Goal: Task Accomplishment & Management: Complete application form

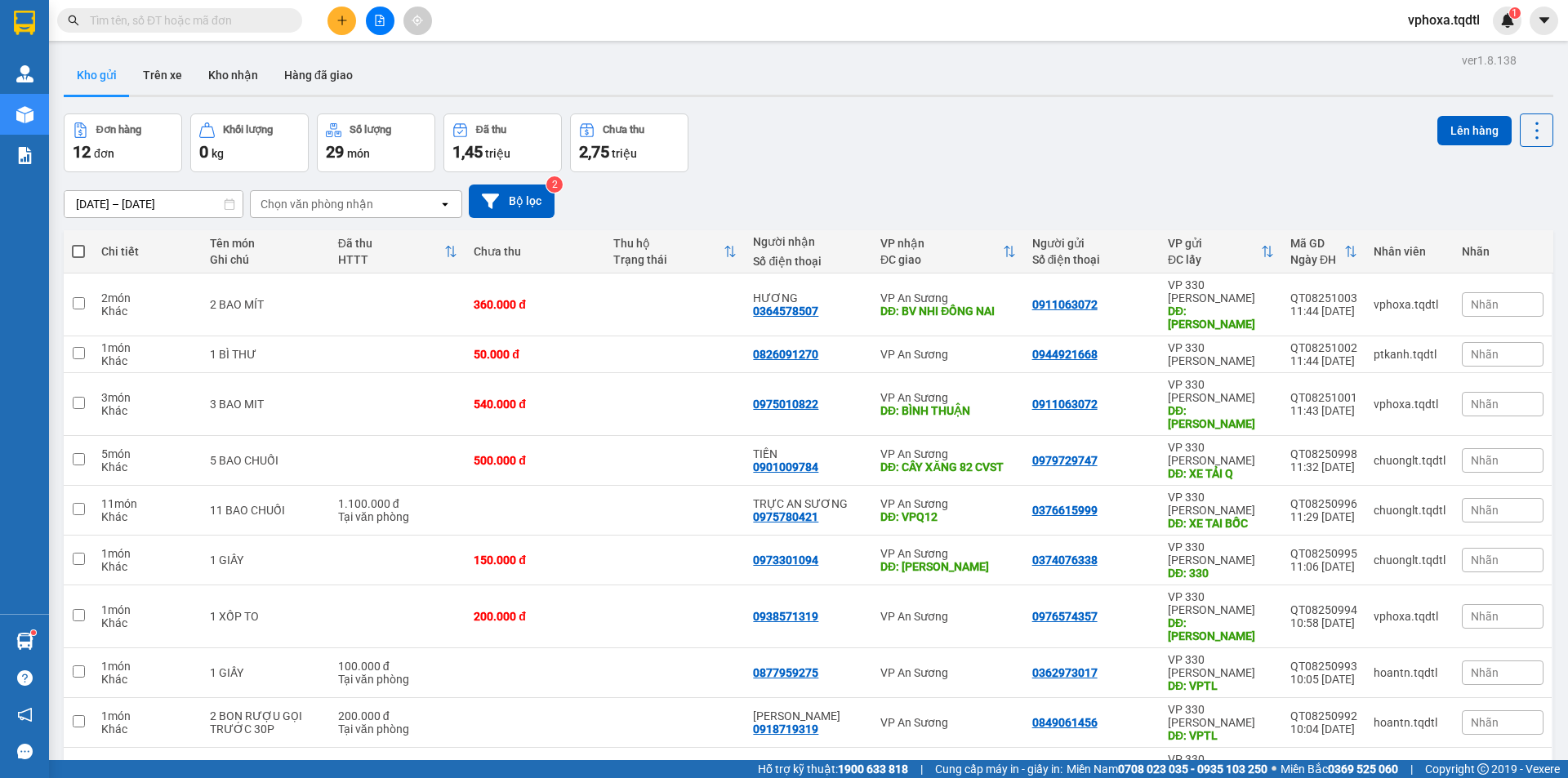
click at [331, 18] on button at bounding box center [342, 21] width 29 height 29
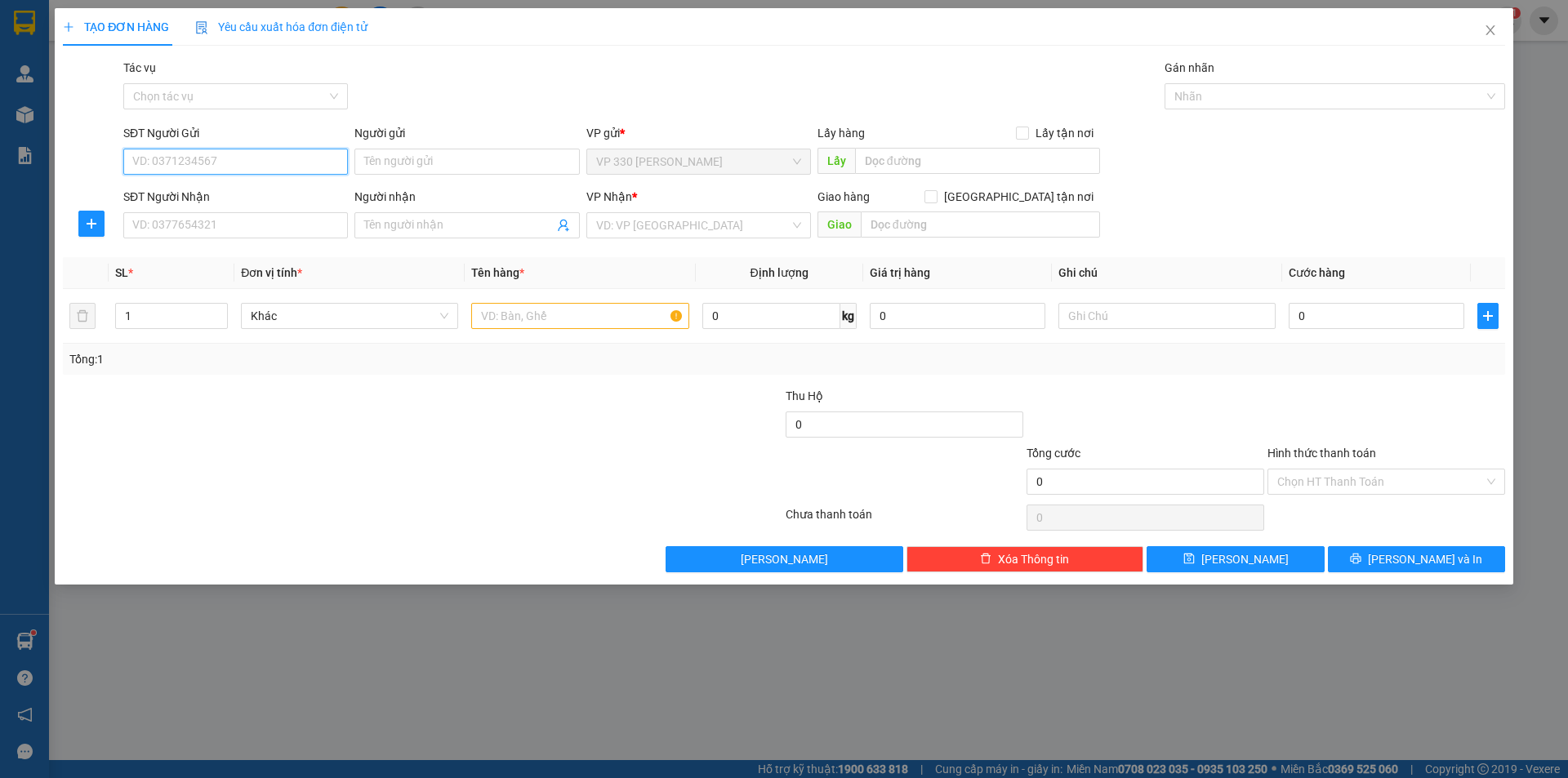
click at [187, 164] on input "SĐT Người Gửi" at bounding box center [236, 161] width 225 height 26
type input "0358828538"
click at [194, 190] on div "0358828538" at bounding box center [236, 194] width 205 height 18
type input "HỒ XÁ"
type input "0975702849"
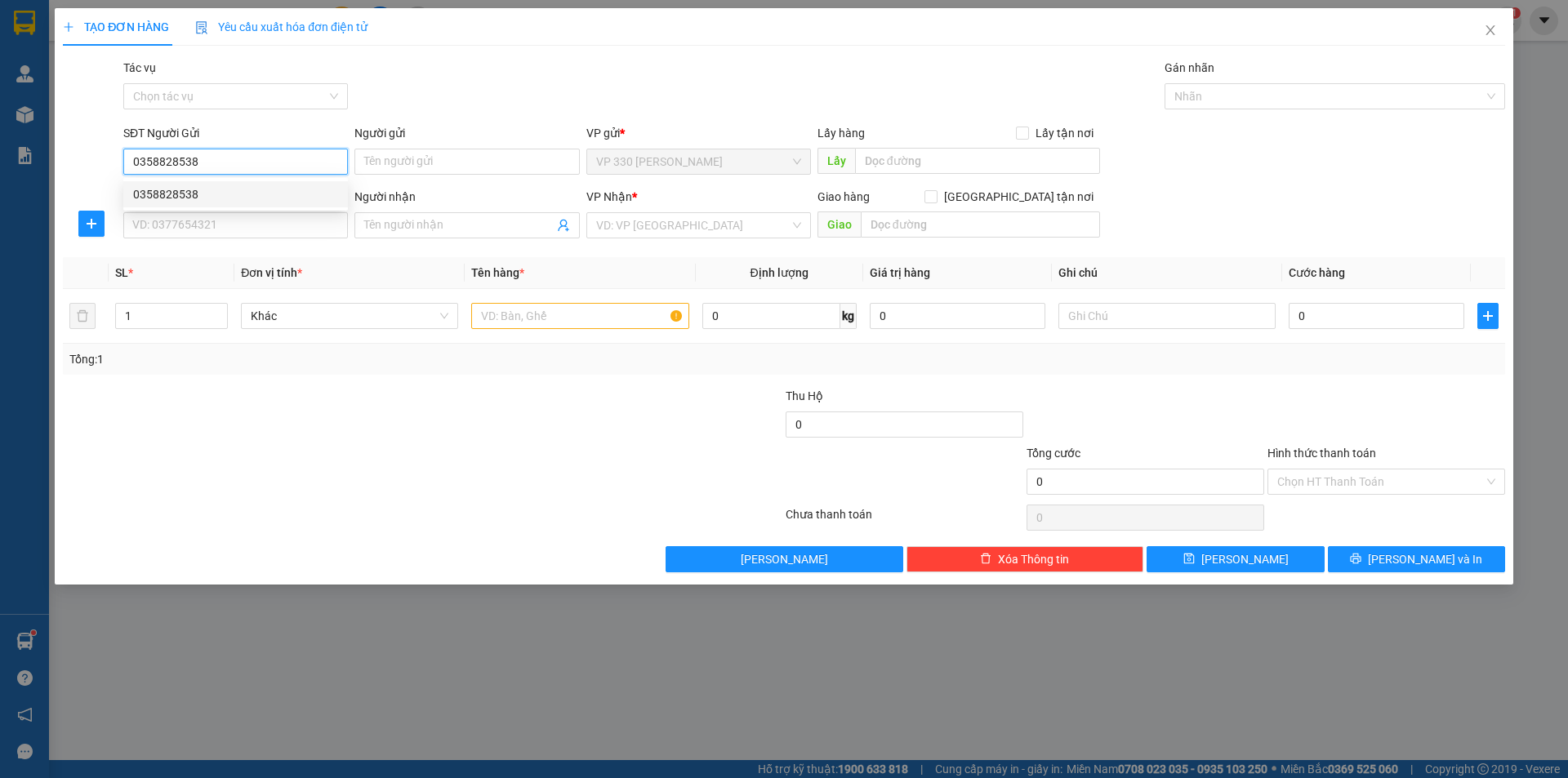
type input "HIỀN"
type input "600.000"
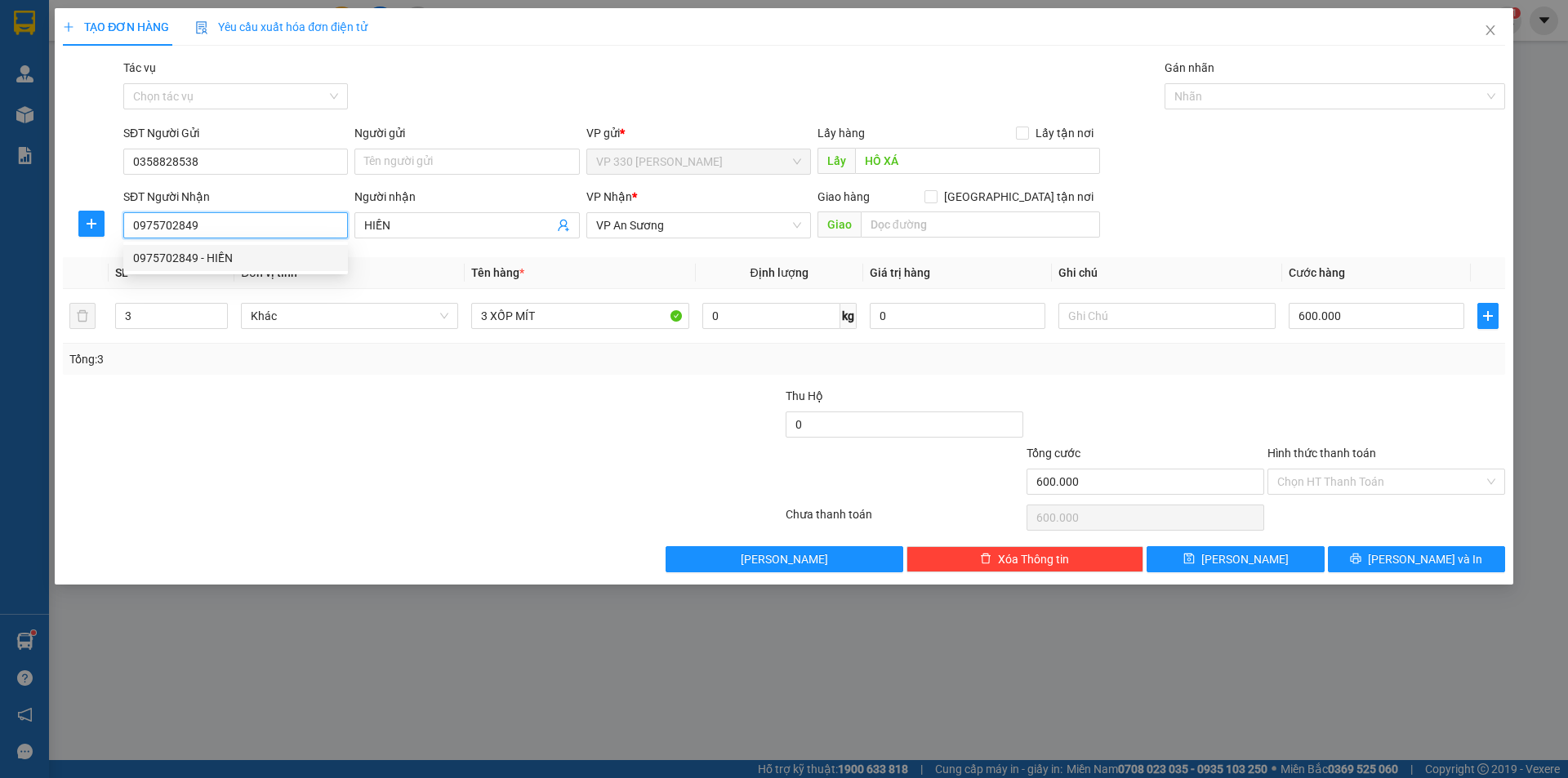
drag, startPoint x: 214, startPoint y: 220, endPoint x: 203, endPoint y: 236, distance: 19.4
click at [203, 236] on input "0975702849" at bounding box center [236, 225] width 225 height 26
drag, startPoint x: 202, startPoint y: 226, endPoint x: 87, endPoint y: 216, distance: 115.4
click at [87, 216] on div "SĐT Người Nhận 0975702849 Người nhận HIỀN VP Nhận * VP An Sương Giao hàng Giao …" at bounding box center [784, 216] width 1446 height 57
type input "0969414797"
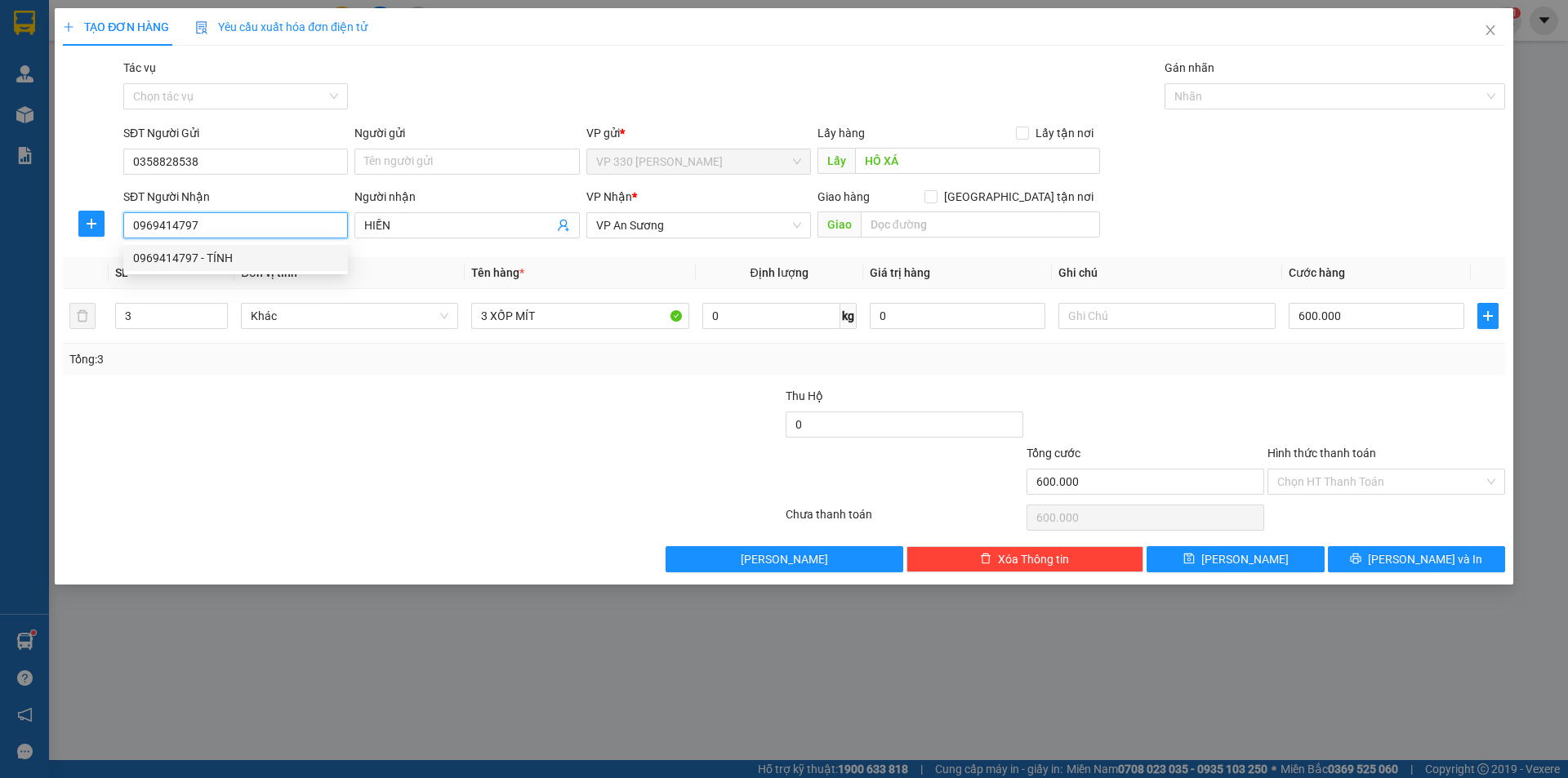
click at [204, 256] on div "0969414797 - TÍNH" at bounding box center [236, 258] width 205 height 18
type input "TÍNH"
type input "1.200.000"
type input "0969414797"
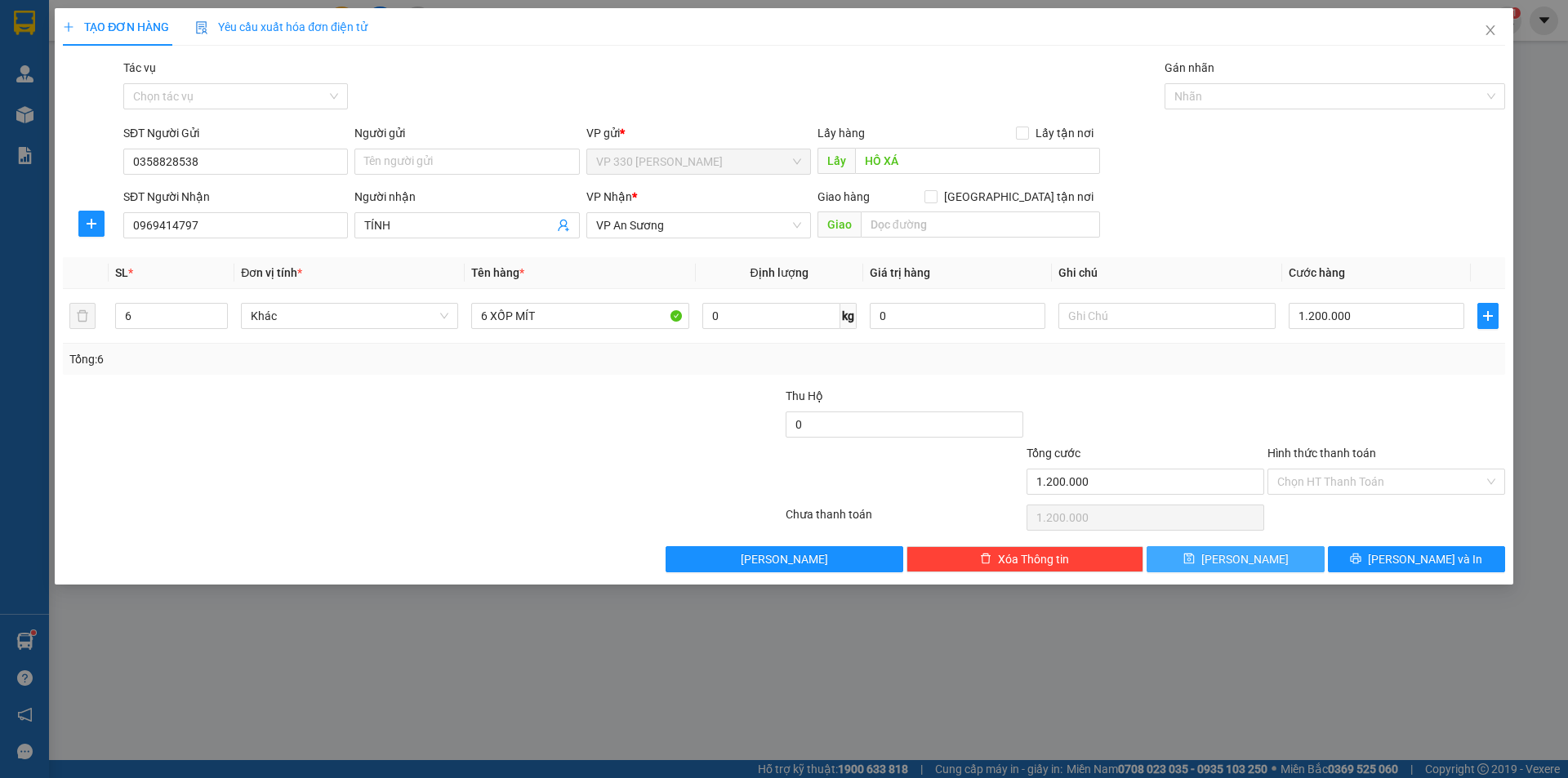
click at [1261, 553] on button "[PERSON_NAME]" at bounding box center [1234, 559] width 177 height 26
type input "0"
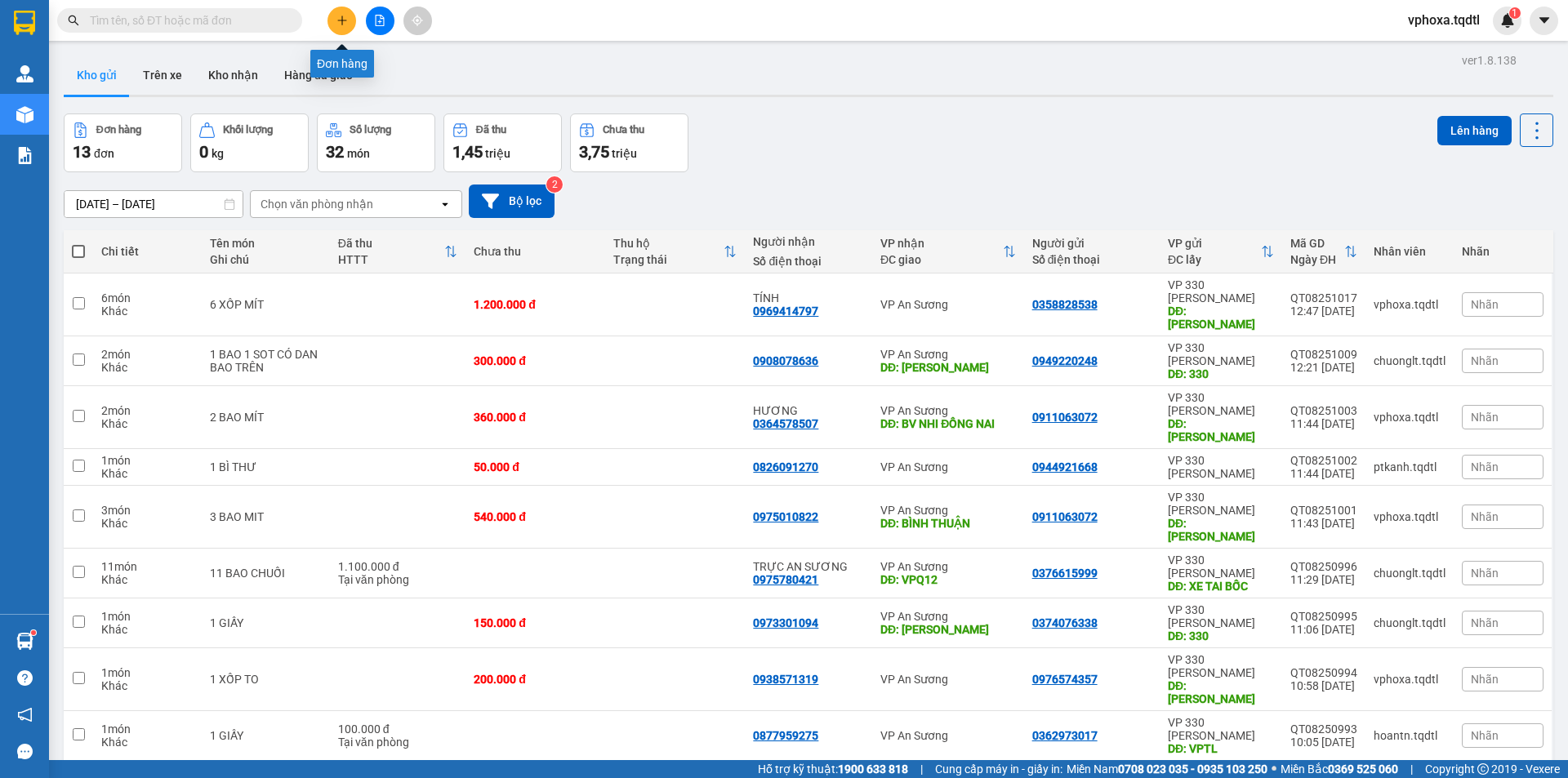
click at [337, 18] on icon "plus" at bounding box center [342, 20] width 12 height 12
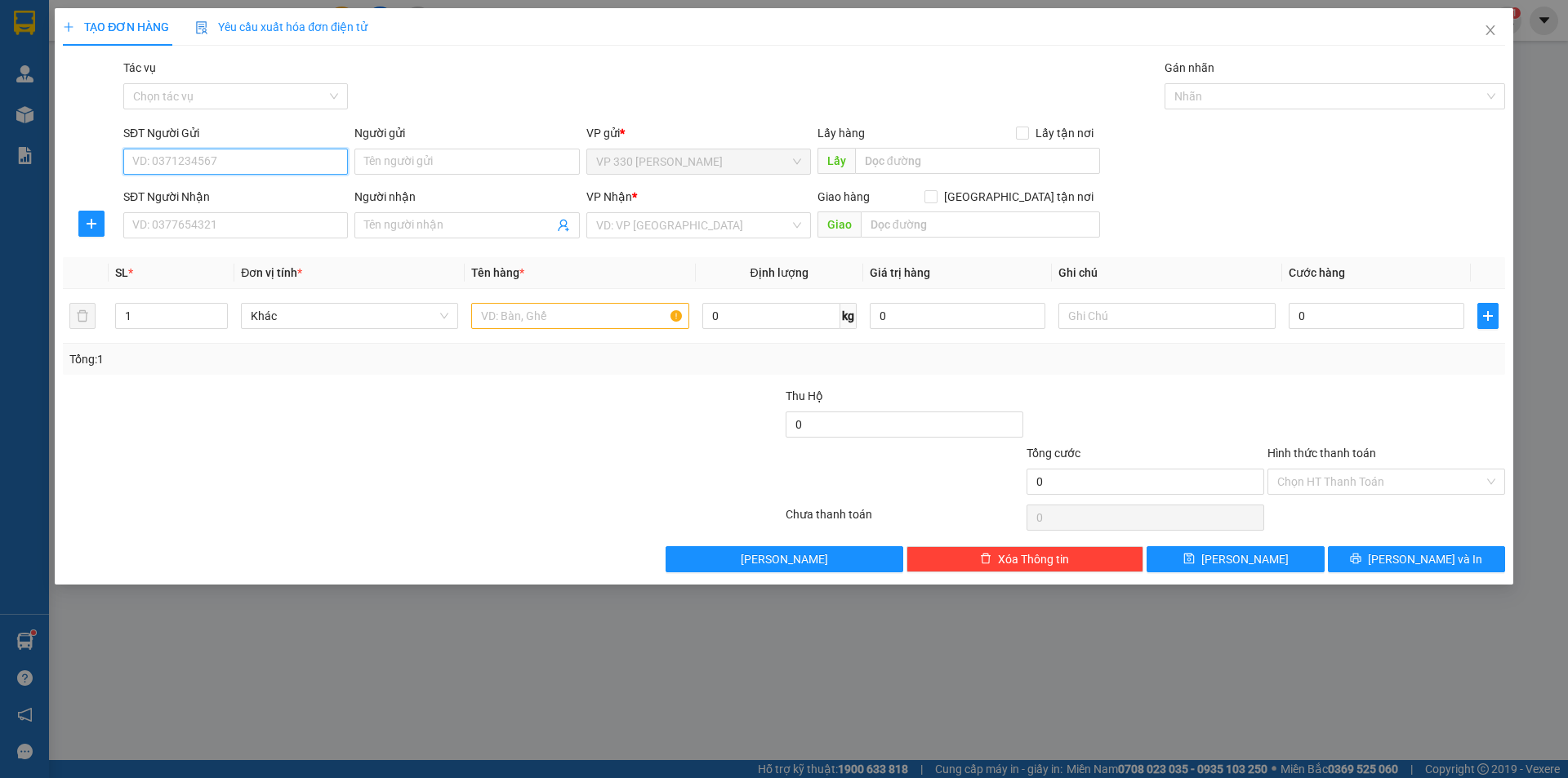
click at [287, 160] on input "SĐT Người Gửi" at bounding box center [236, 161] width 225 height 26
type input "0358828538"
click at [256, 195] on div "0358828538" at bounding box center [236, 194] width 205 height 18
type input "HỒ XÁ"
type input "0969414797"
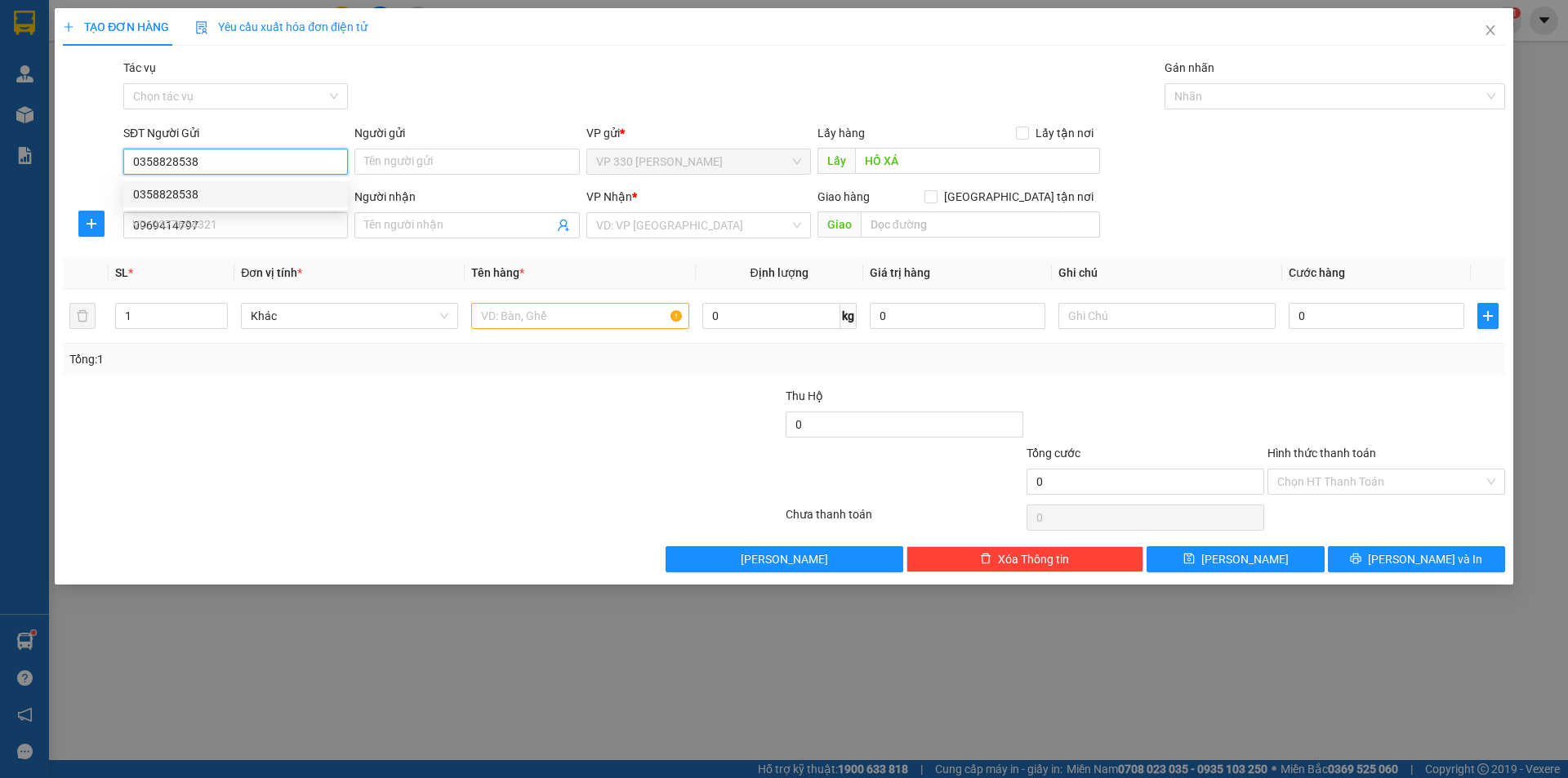
type input "TÍNH"
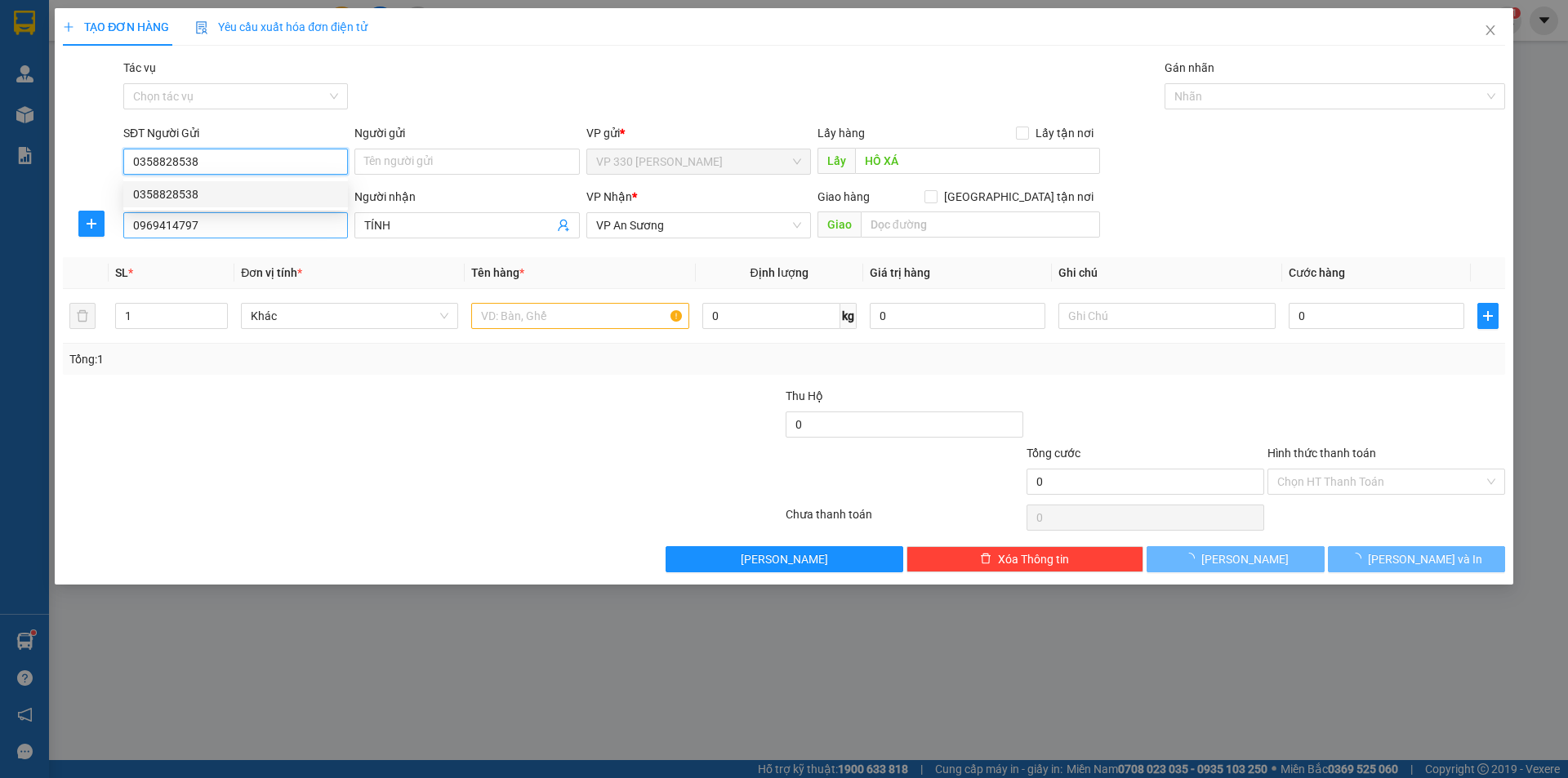
type input "1.200.000"
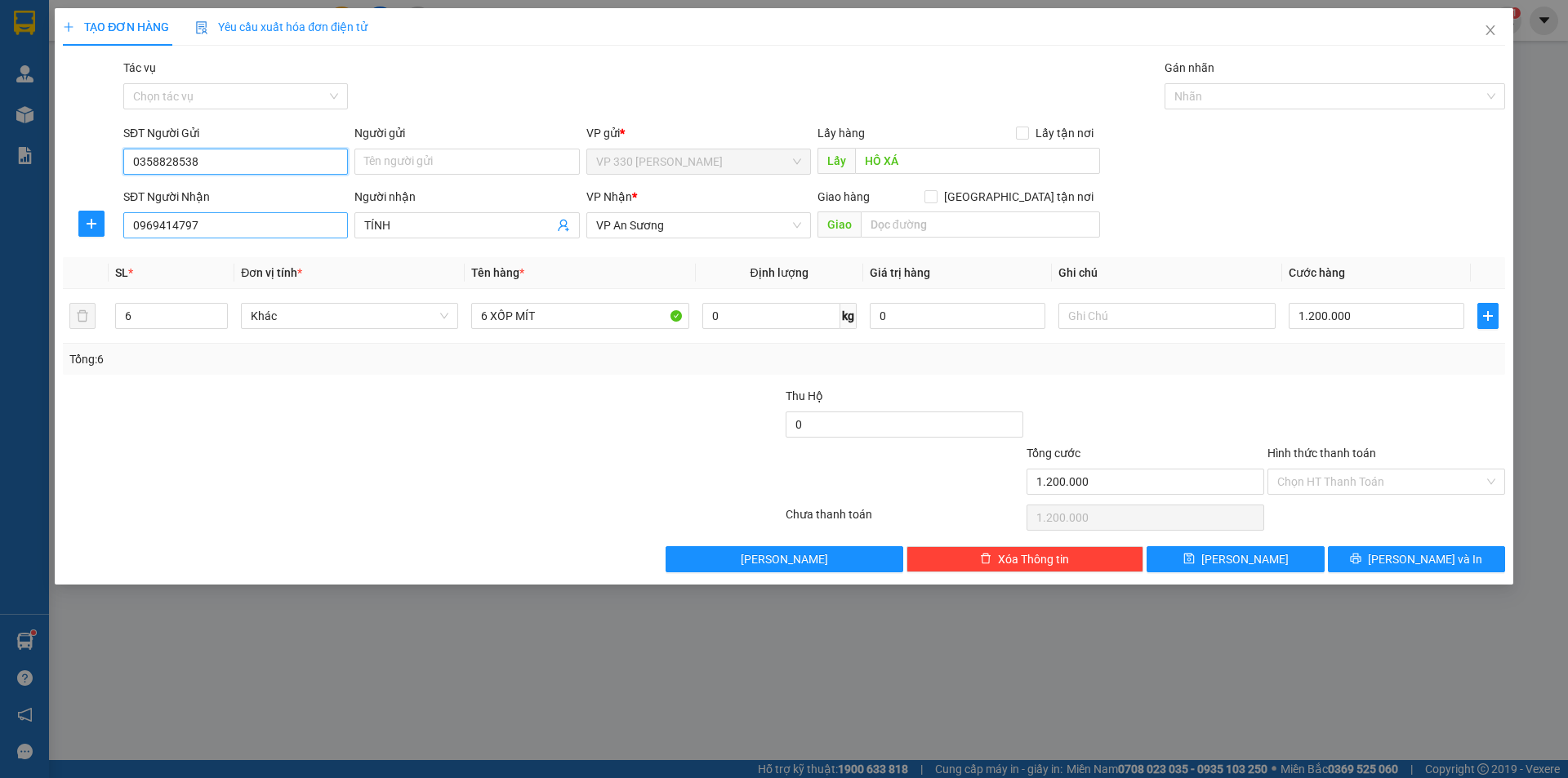
type input "0358828538"
click at [236, 225] on input "0969414797" at bounding box center [236, 225] width 225 height 26
type input "0"
type input "0366333514"
click at [254, 265] on div "0366333514 - AN" at bounding box center [236, 258] width 205 height 18
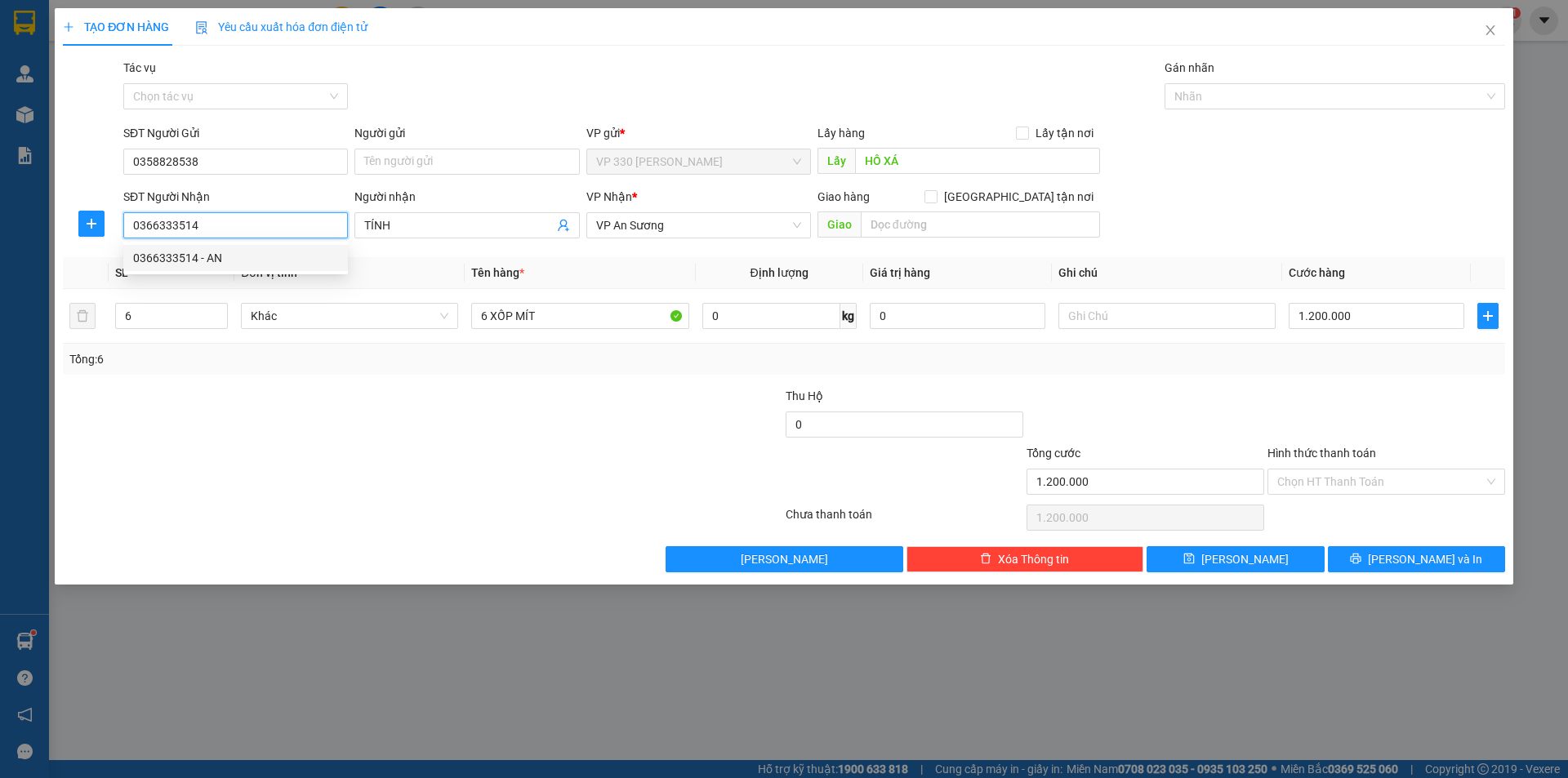
type input "AN"
type input "200.000"
type input "0366333514"
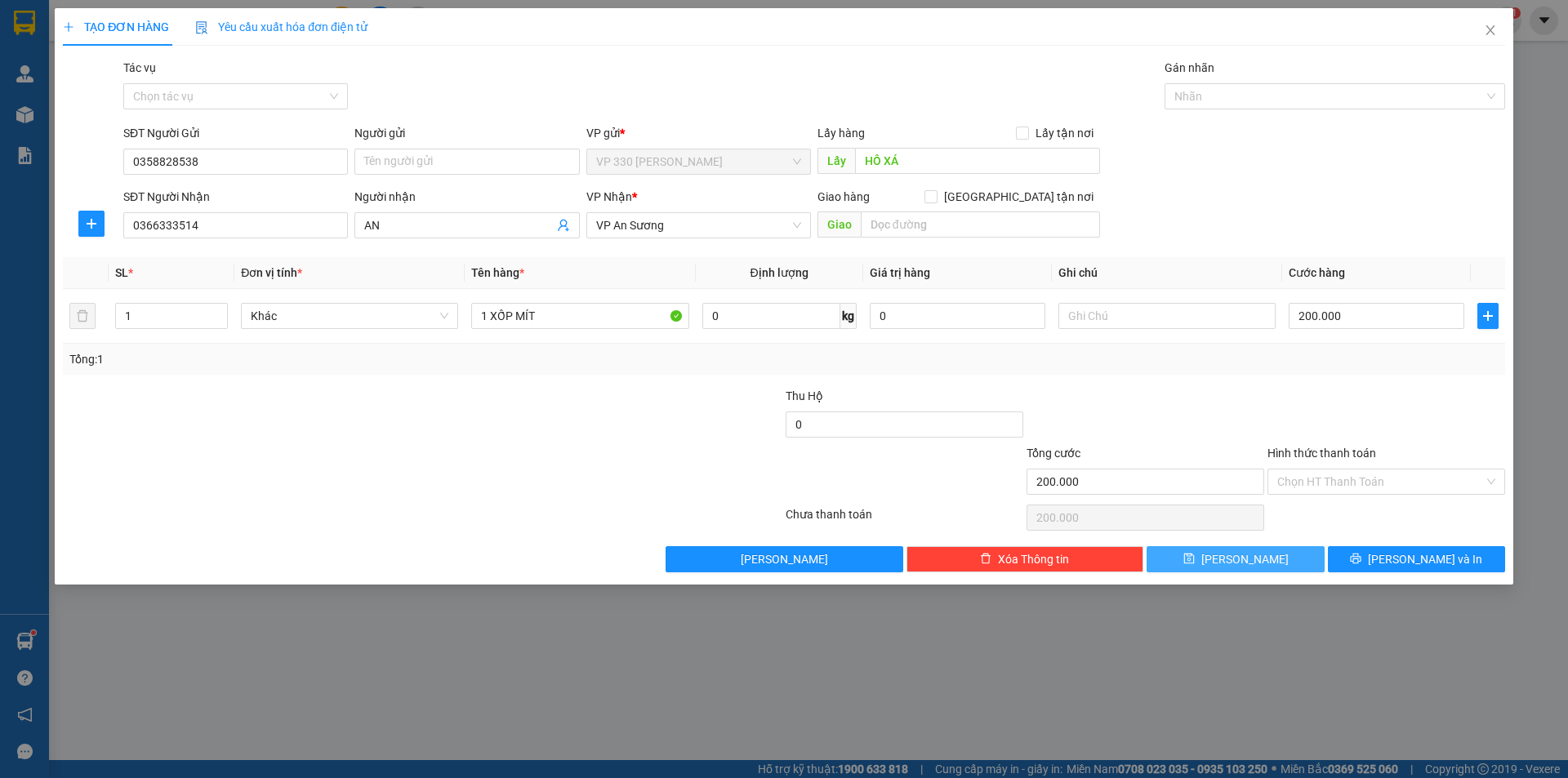
click at [1237, 562] on span "[PERSON_NAME]" at bounding box center [1245, 559] width 87 height 18
type input "0"
